Goal: Task Accomplishment & Management: Complete application form

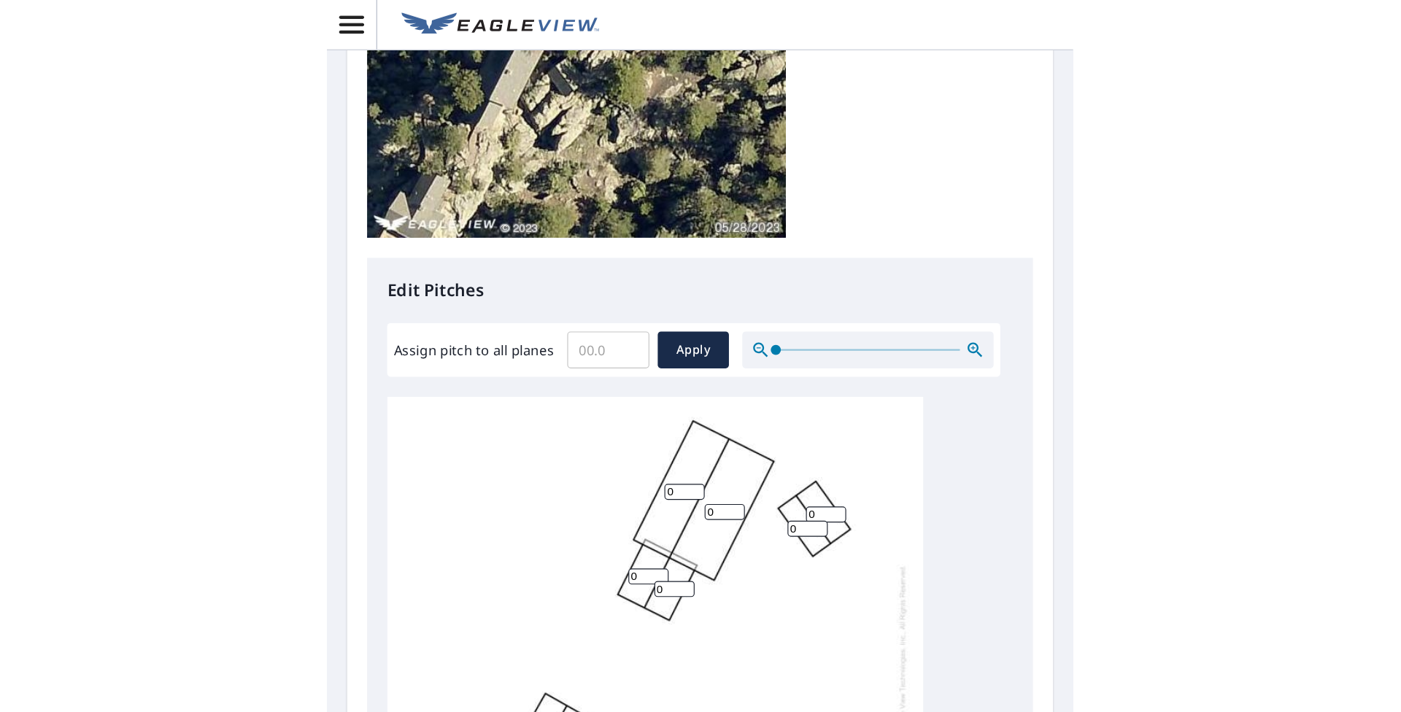
scroll to position [390, 0]
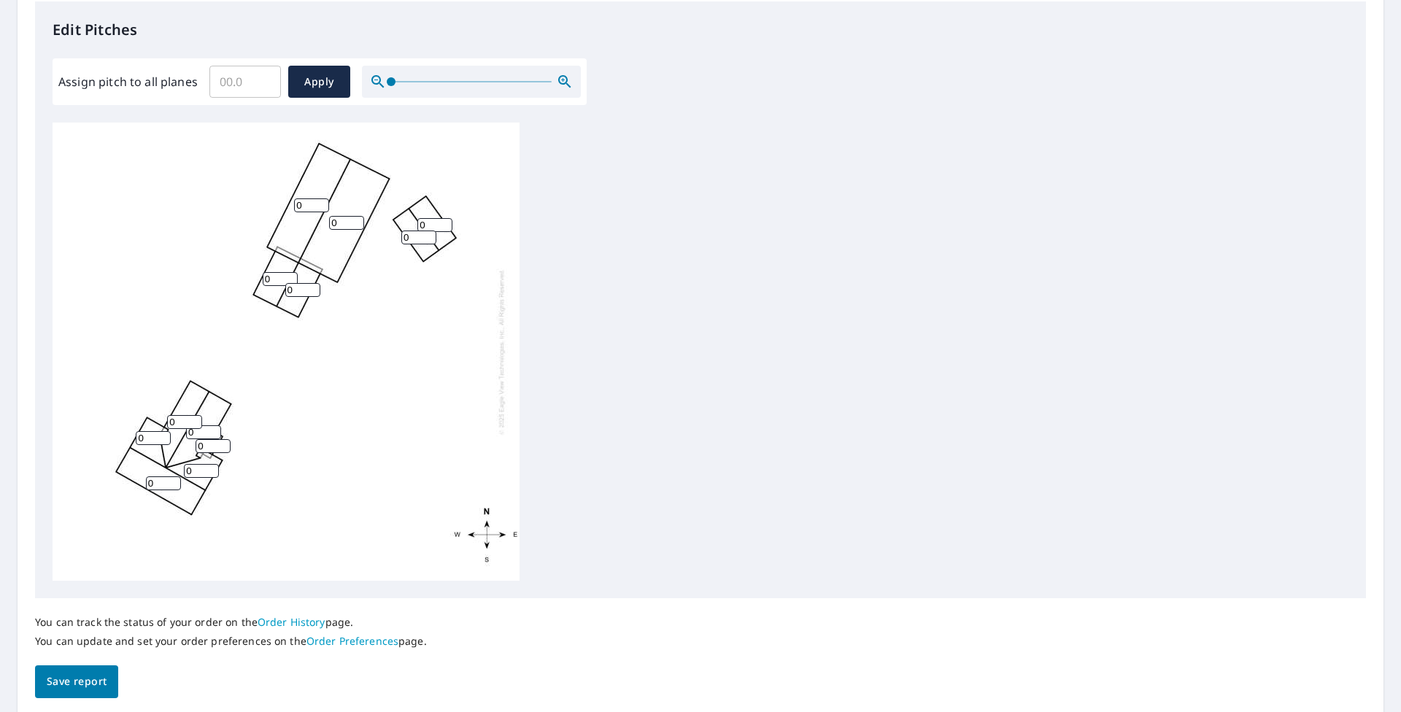
click at [418, 237] on input "0" at bounding box center [418, 238] width 35 height 14
type input "13"
click at [430, 223] on input "0" at bounding box center [434, 225] width 35 height 14
type input "13"
click at [177, 423] on input "0" at bounding box center [184, 422] width 35 height 14
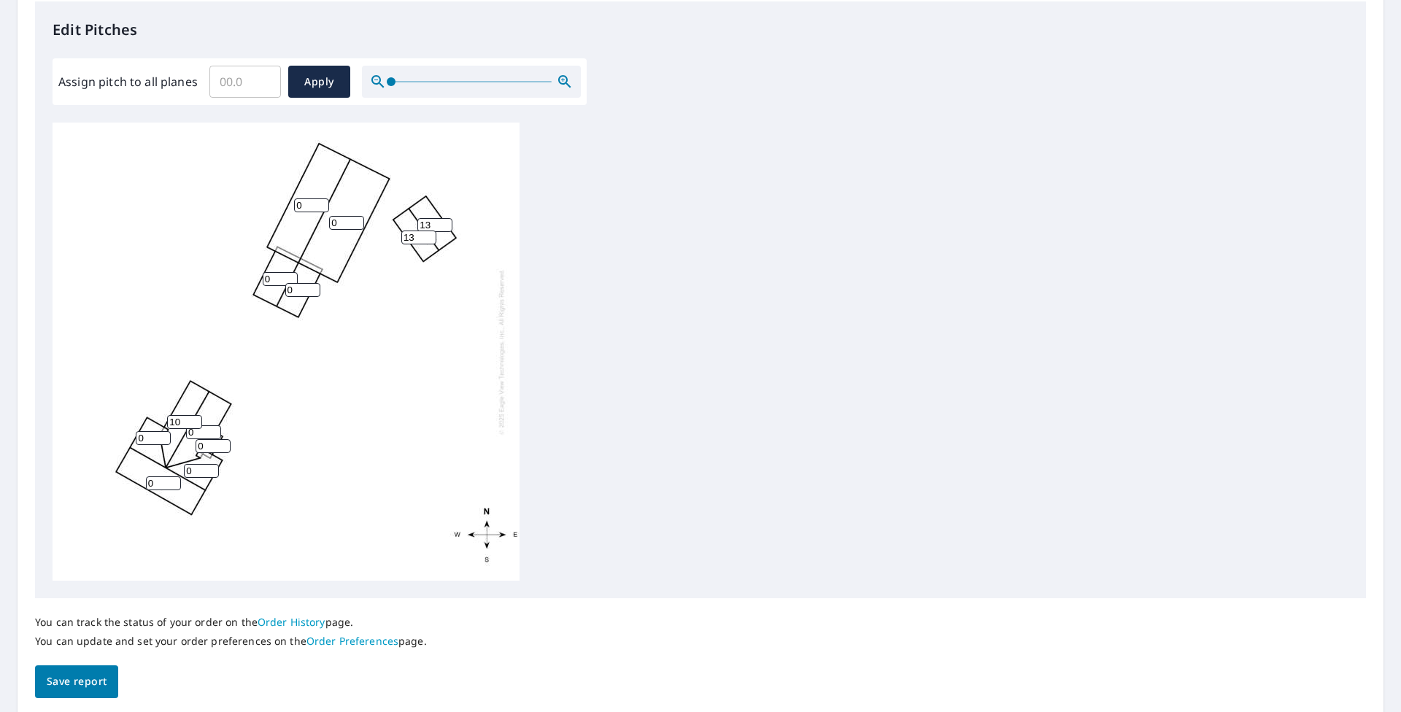
type input "10"
click at [198, 432] on input "0" at bounding box center [203, 432] width 35 height 14
type input "10"
click at [147, 441] on input "0" at bounding box center [153, 438] width 35 height 14
type input "10"
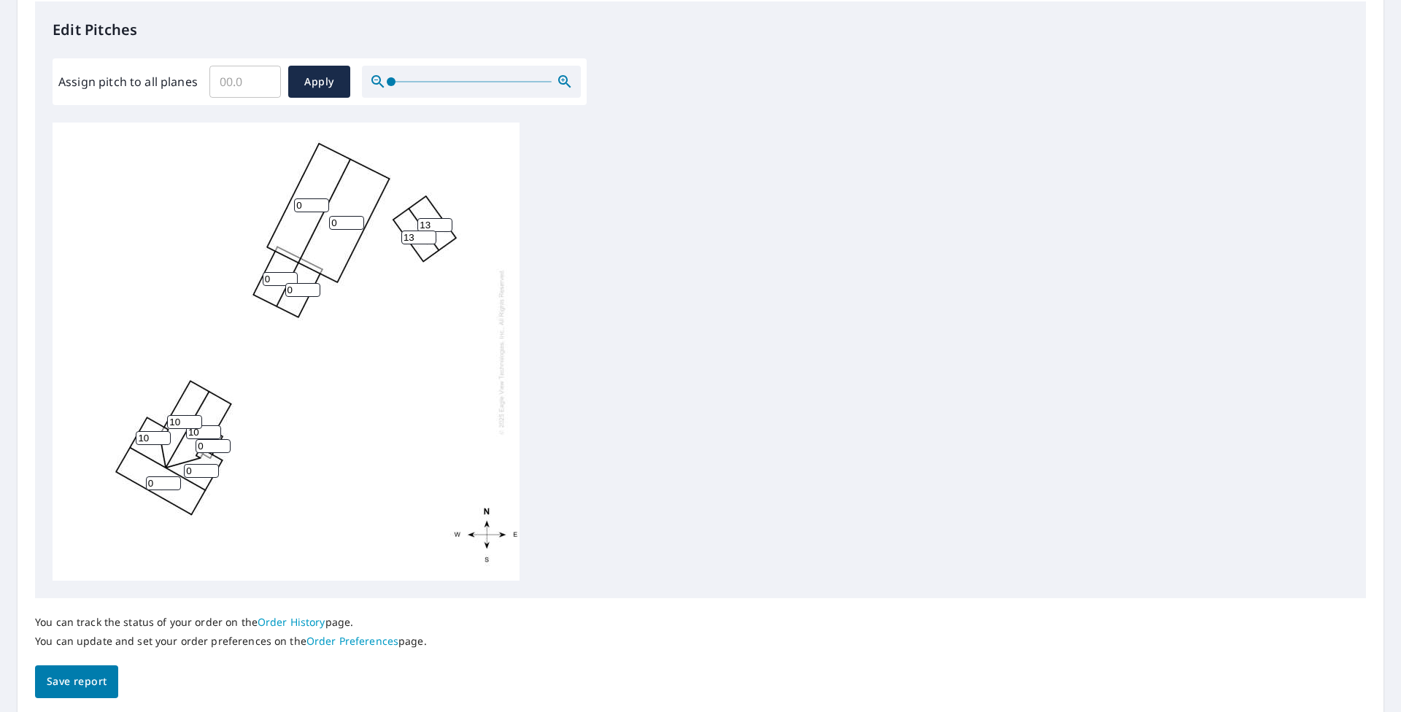
click at [210, 447] on input "0" at bounding box center [213, 446] width 35 height 14
type input "10"
click at [194, 468] on input "0" at bounding box center [201, 471] width 35 height 14
type input "10"
click at [161, 490] on div "0 0 0 10 10 0 0 13 10 10 13 10" at bounding box center [286, 352] width 467 height 458
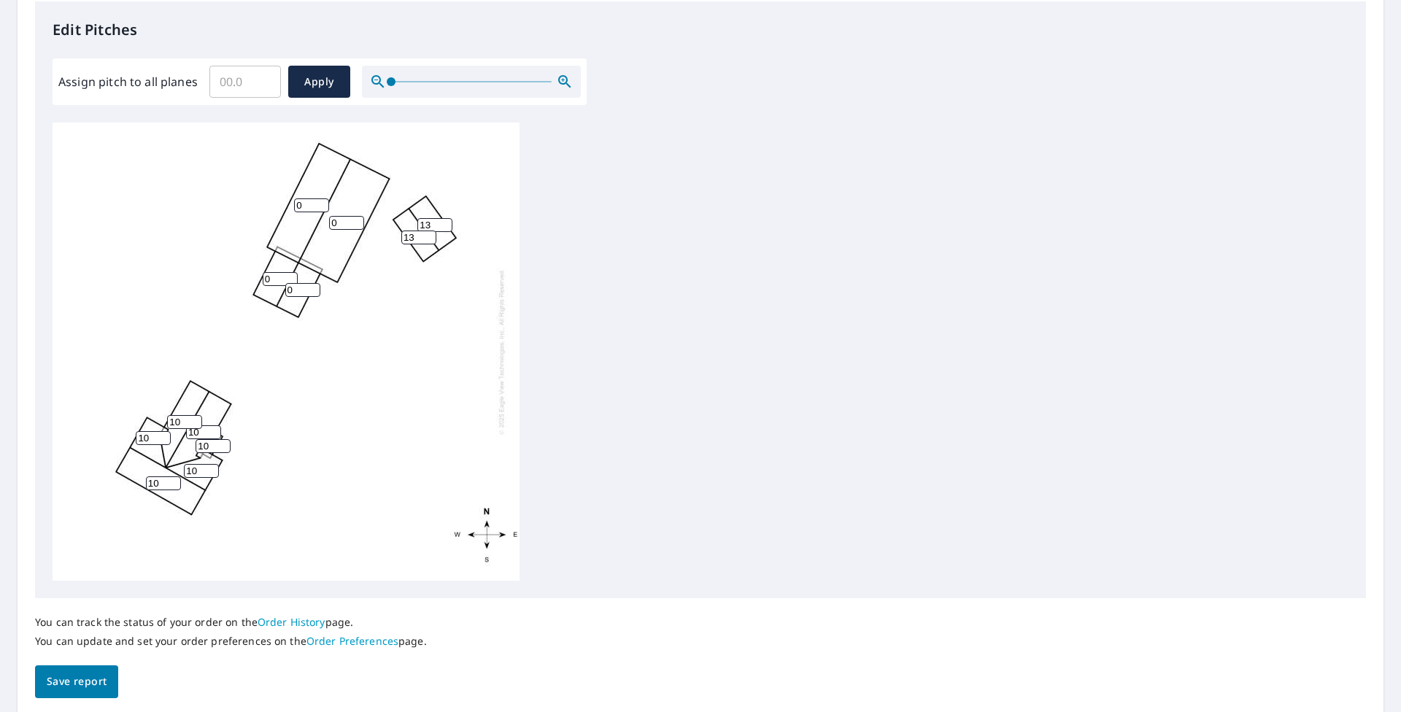
type input "10"
click at [305, 204] on input "0" at bounding box center [311, 205] width 35 height 14
type input "10"
click at [341, 220] on input "0" at bounding box center [346, 223] width 35 height 14
type input "10"
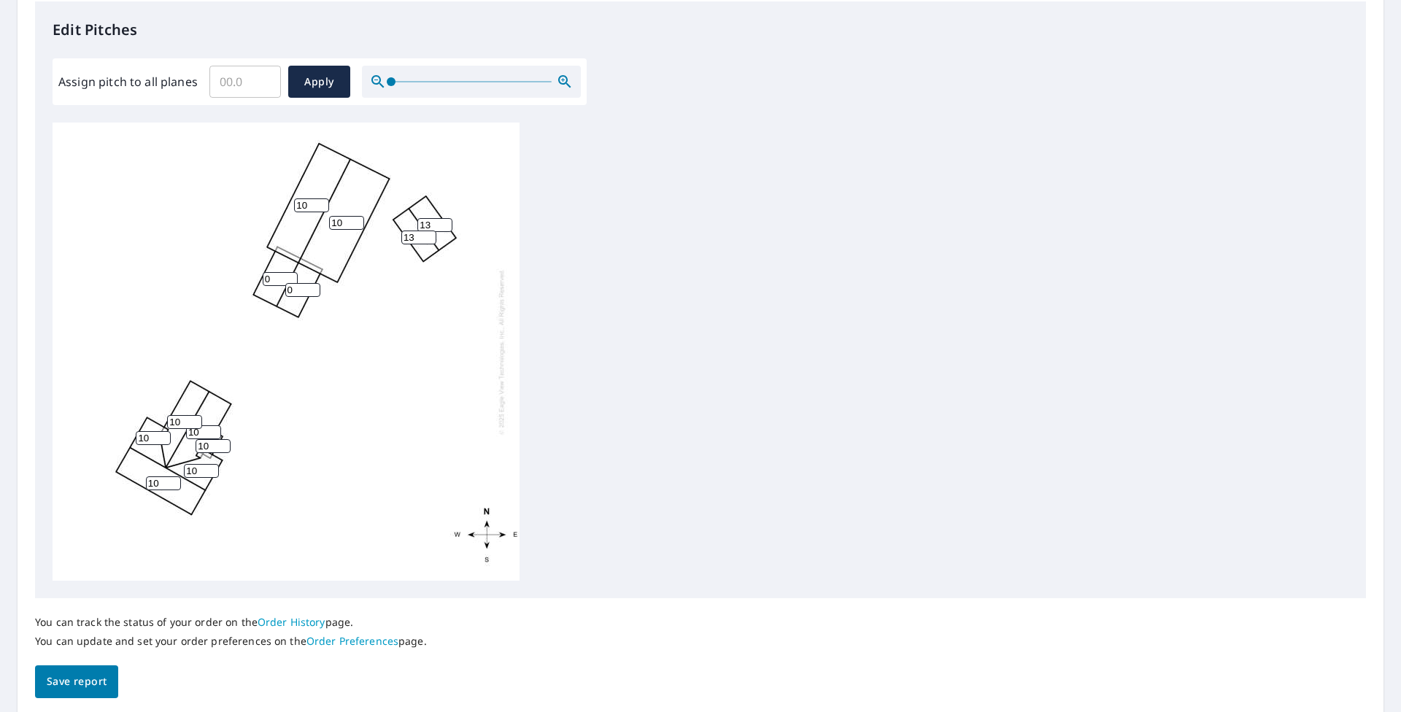
click at [276, 282] on input "0" at bounding box center [280, 279] width 35 height 14
type input "10"
click at [297, 293] on input "0" at bounding box center [302, 290] width 35 height 14
type input "10"
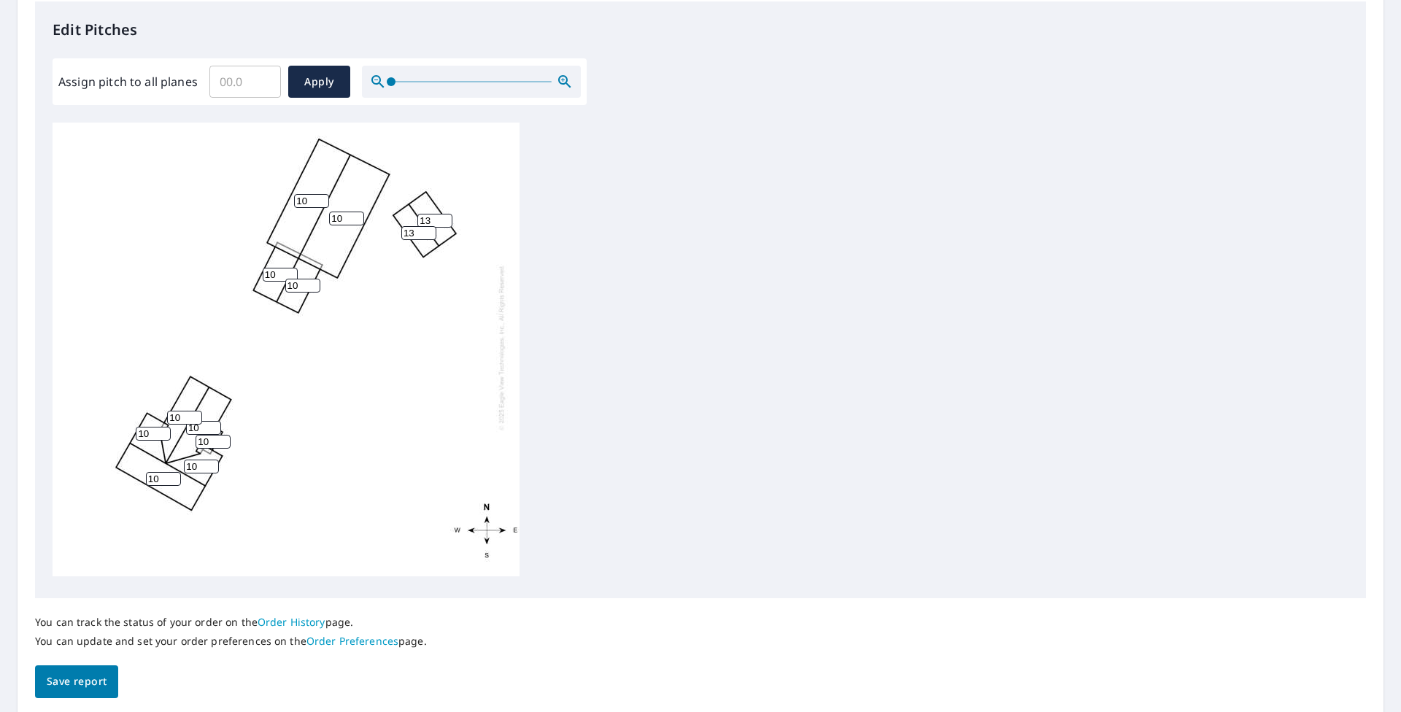
click at [86, 619] on span "Save report" at bounding box center [77, 682] width 60 height 18
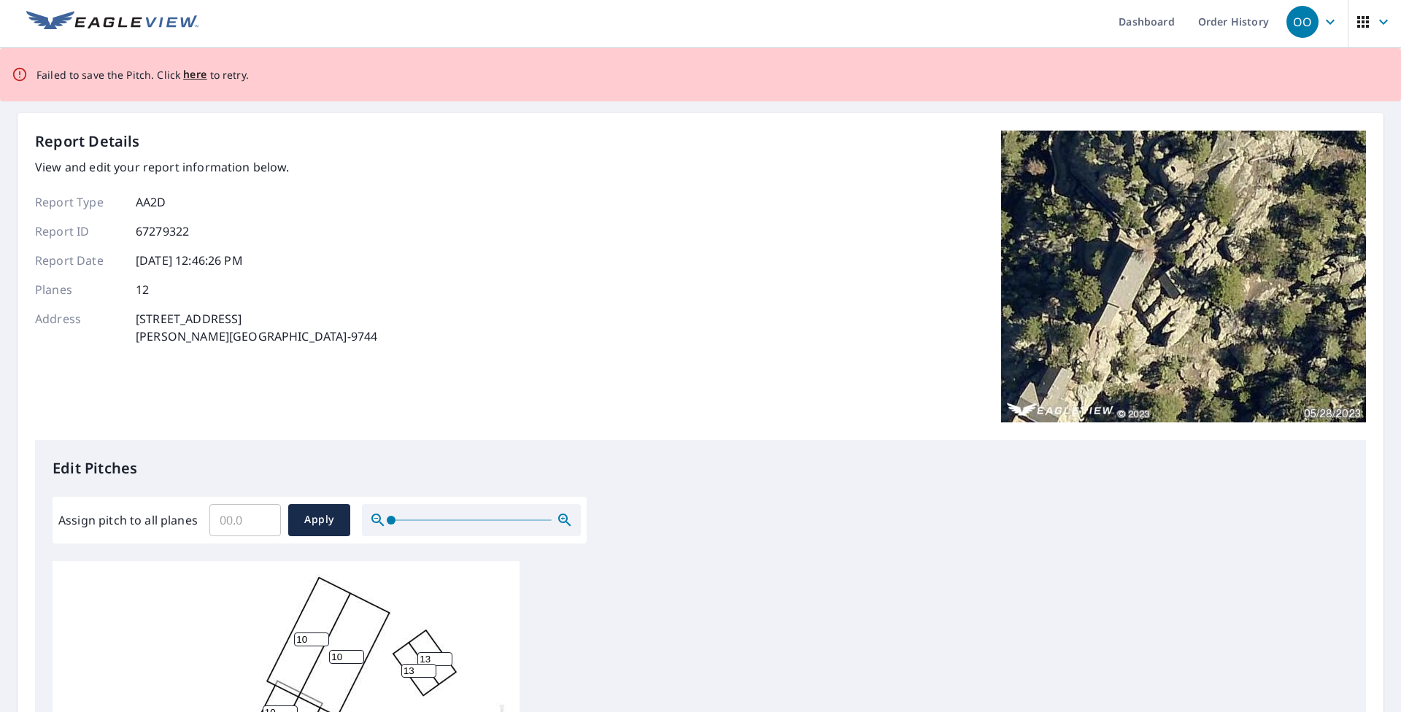
scroll to position [0, 0]
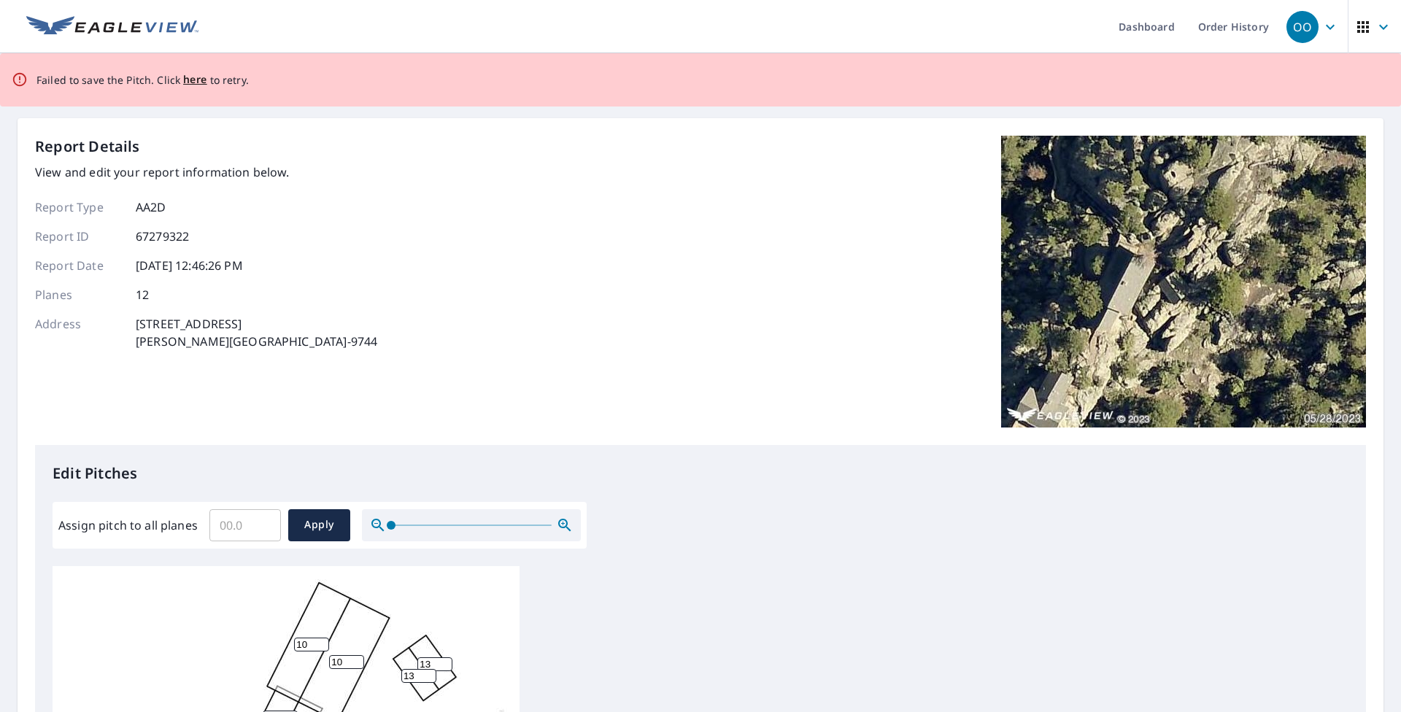
click at [191, 78] on span "here" at bounding box center [195, 80] width 24 height 18
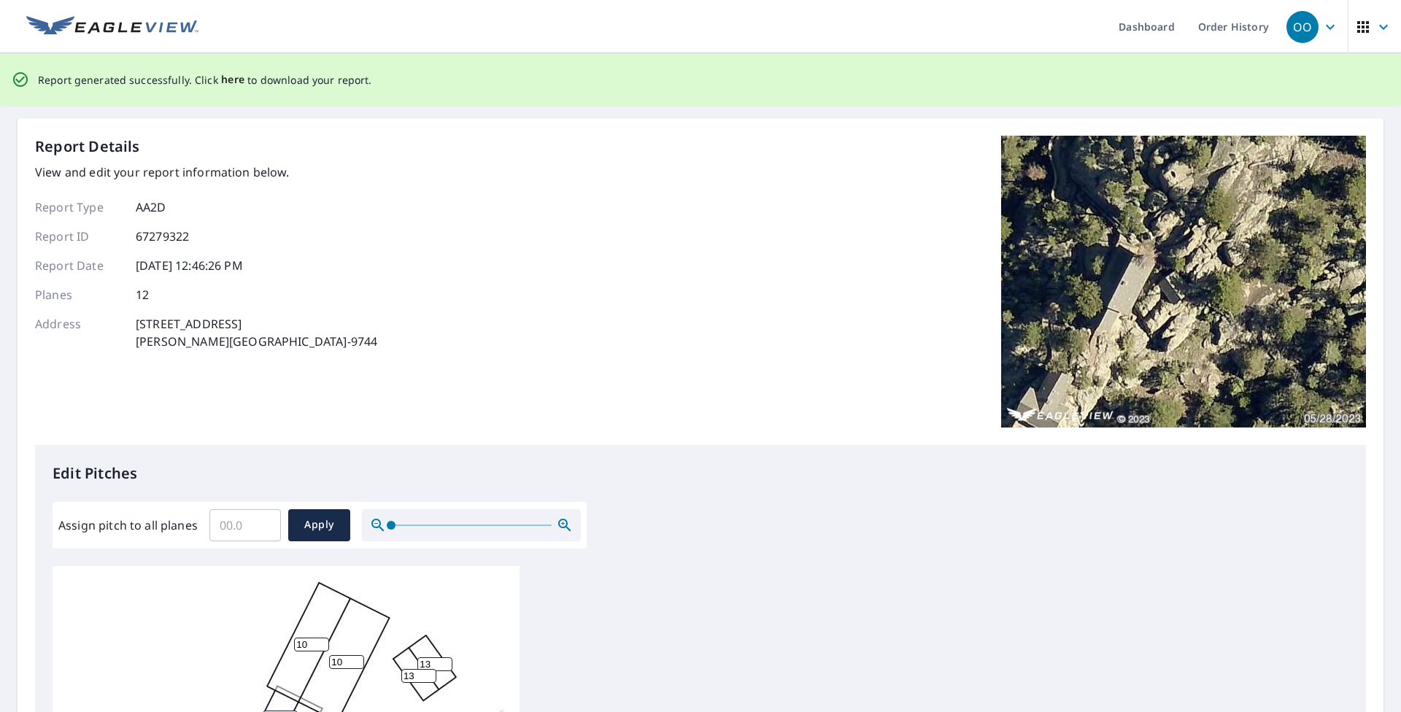
click at [228, 80] on span "here" at bounding box center [233, 80] width 24 height 18
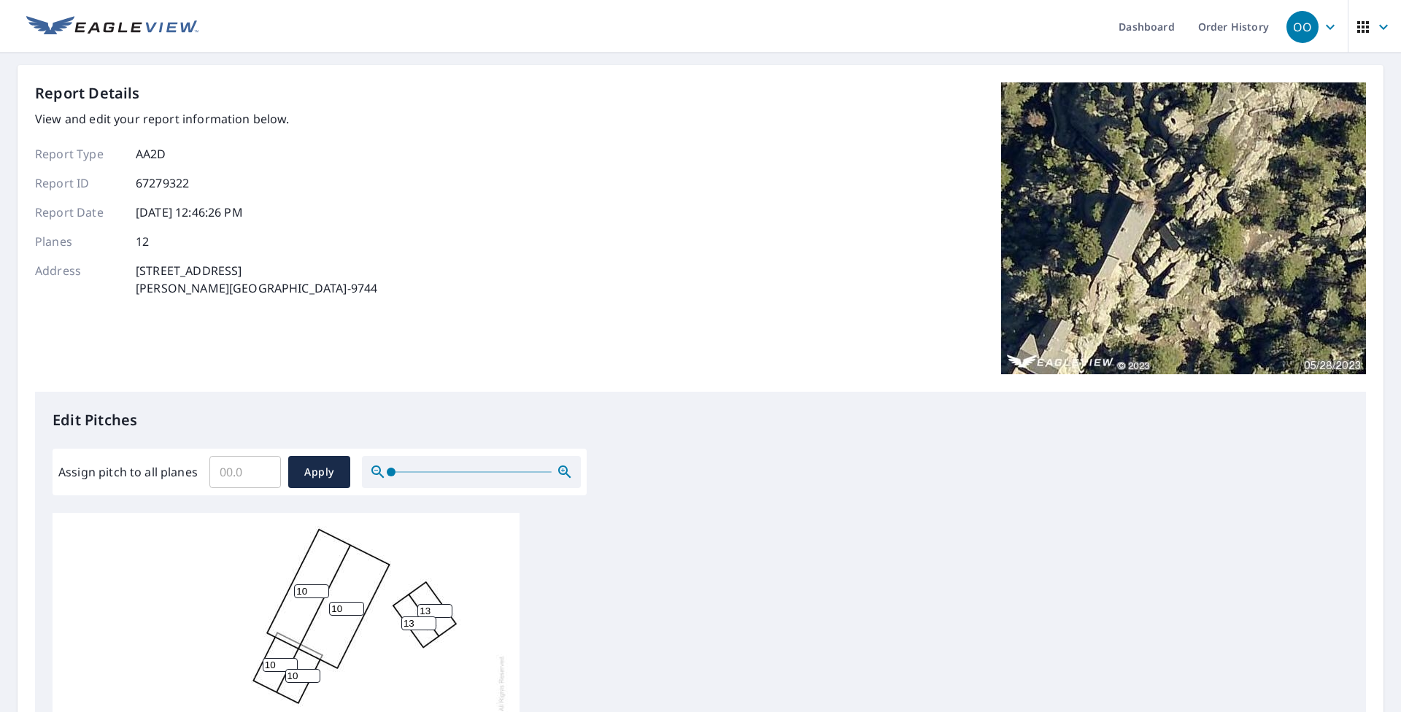
click at [223, 80] on div "Report Details View and edit your report information below. Report Type AA2D Re…" at bounding box center [701, 585] width 1366 height 1041
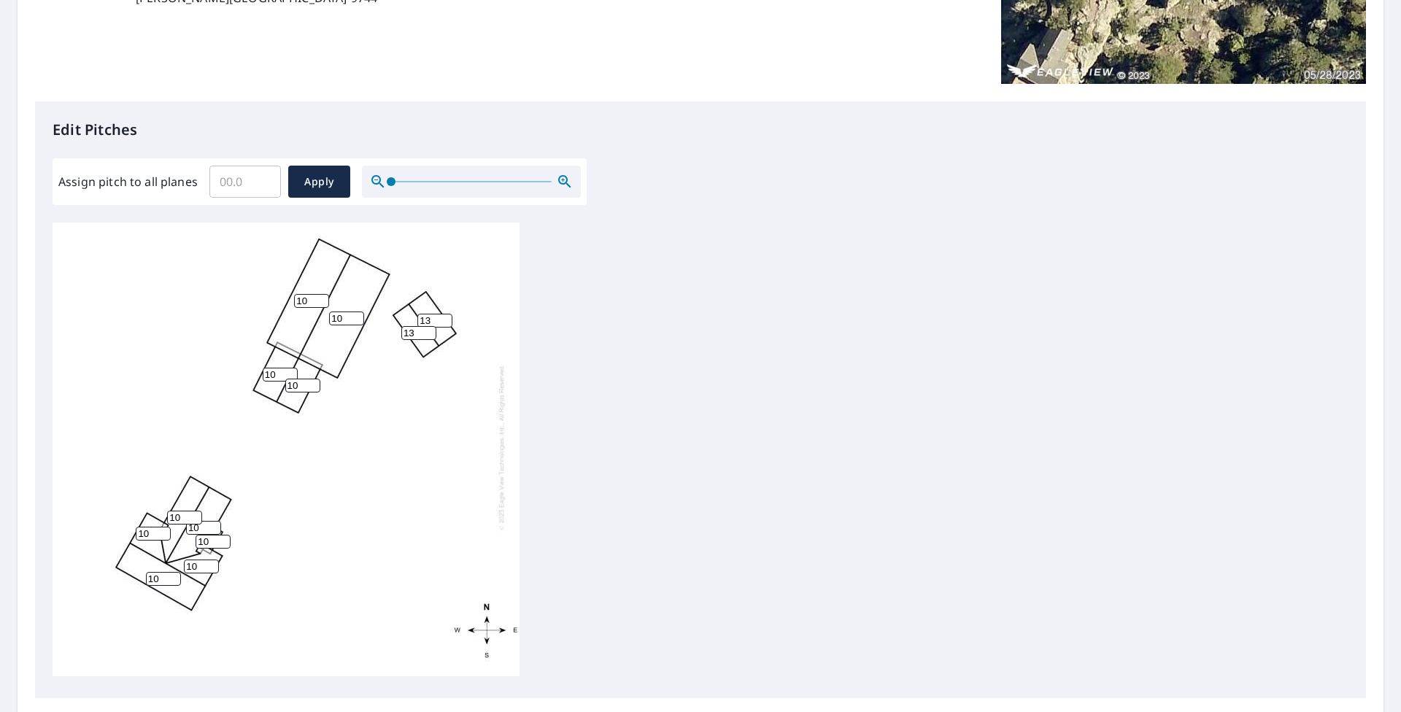
scroll to position [292, 0]
